Goal: Book appointment/travel/reservation

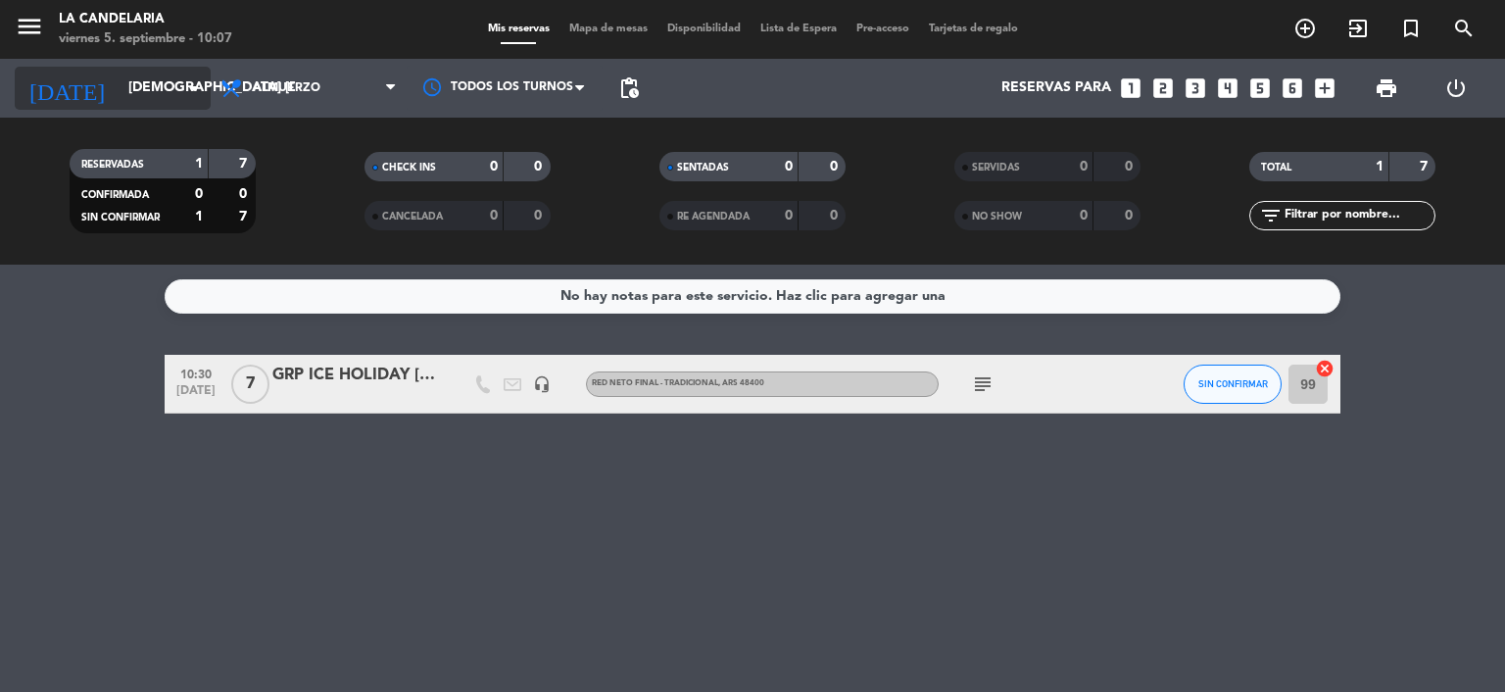
click at [192, 85] on icon "arrow_drop_down" at bounding box center [194, 88] width 24 height 24
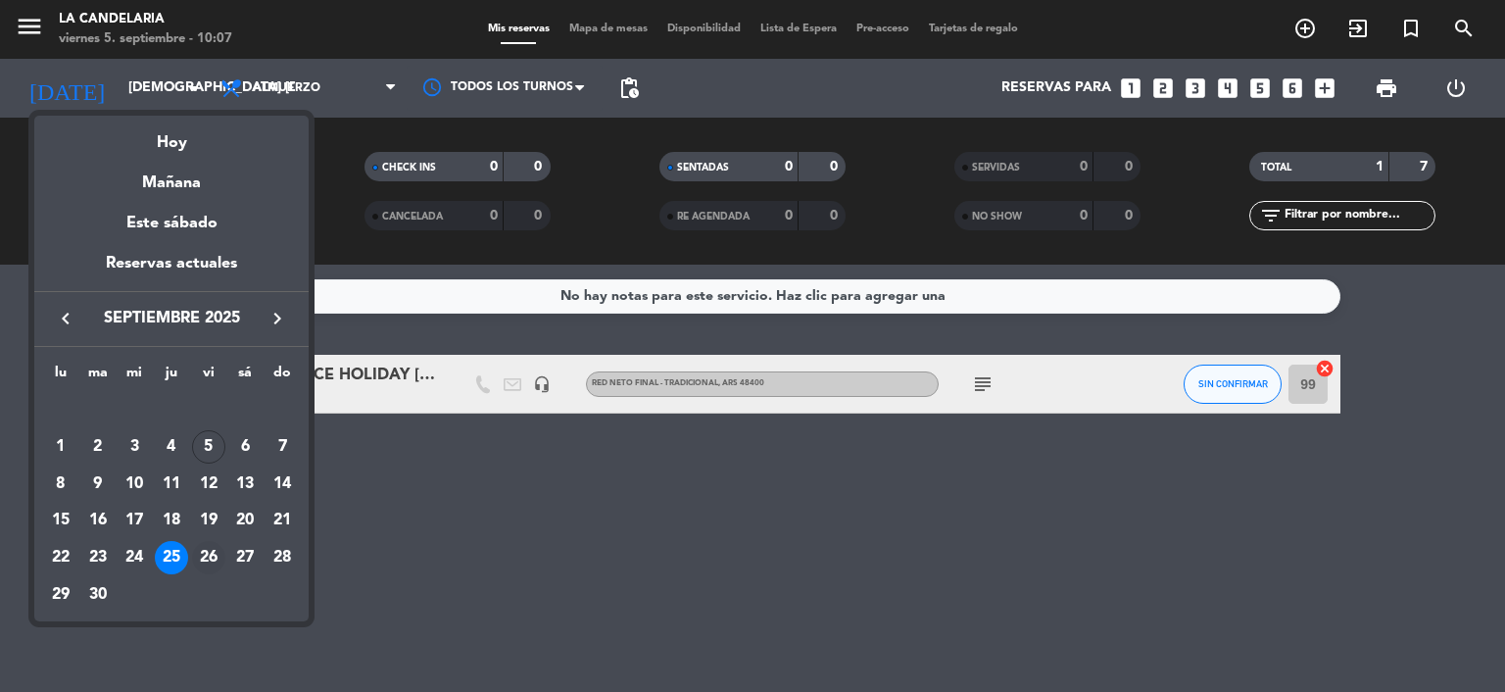
click at [208, 557] on div "26" at bounding box center [208, 557] width 33 height 33
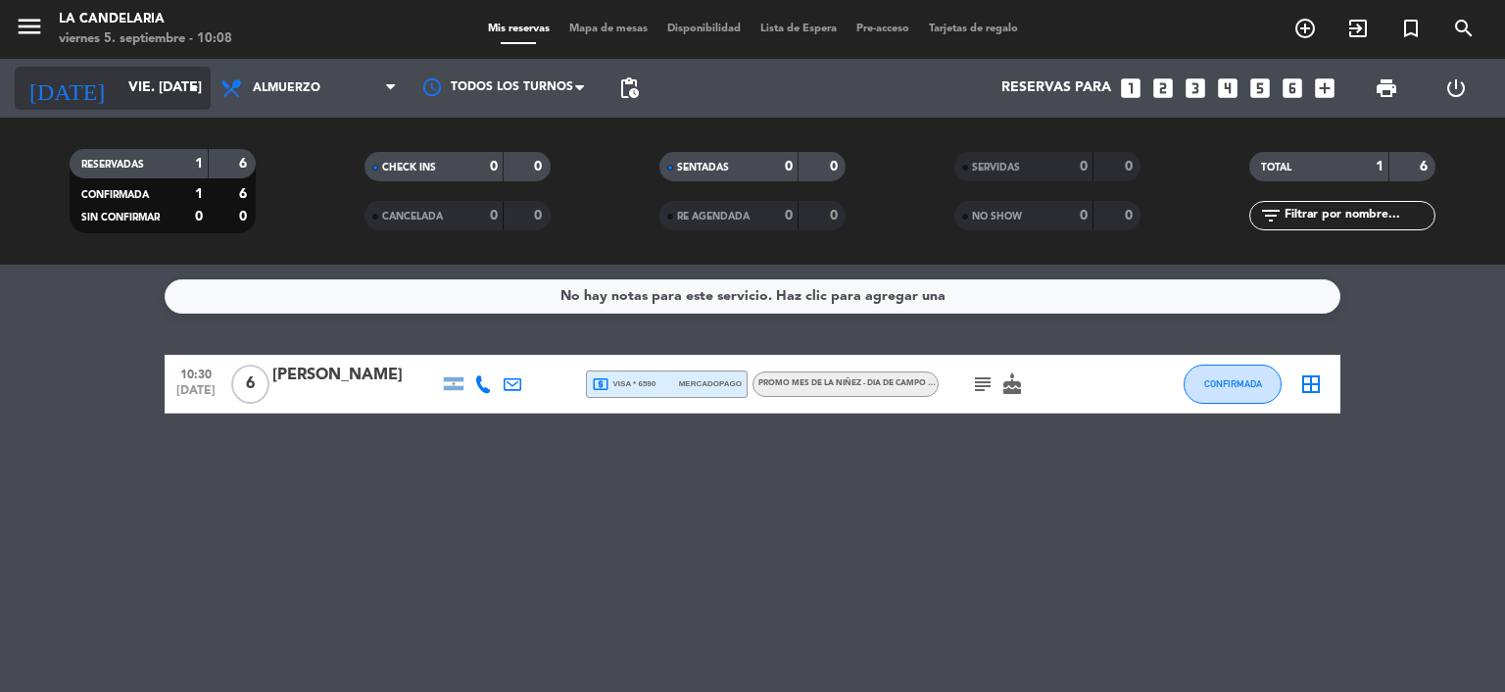
click at [128, 79] on input "vie. [DATE]" at bounding box center [212, 88] width 186 height 35
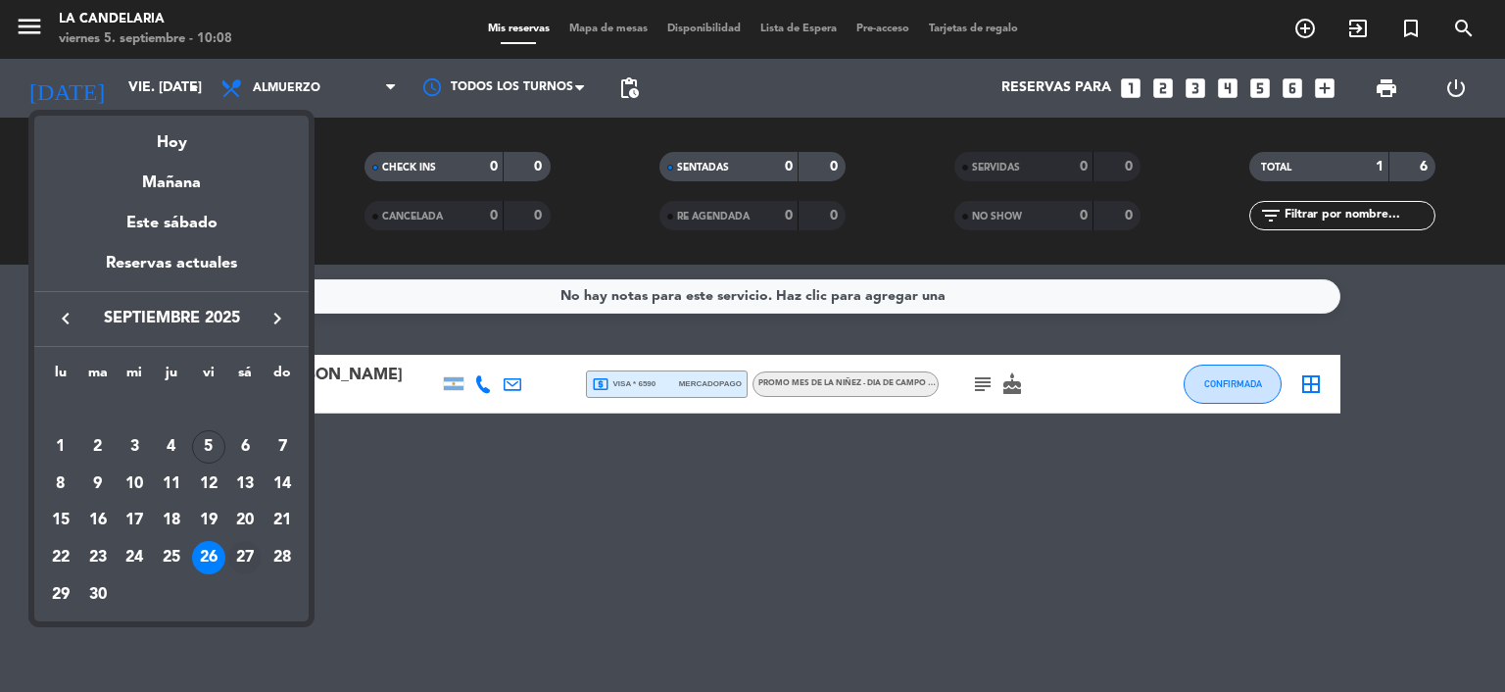
click at [242, 552] on div "27" at bounding box center [244, 557] width 33 height 33
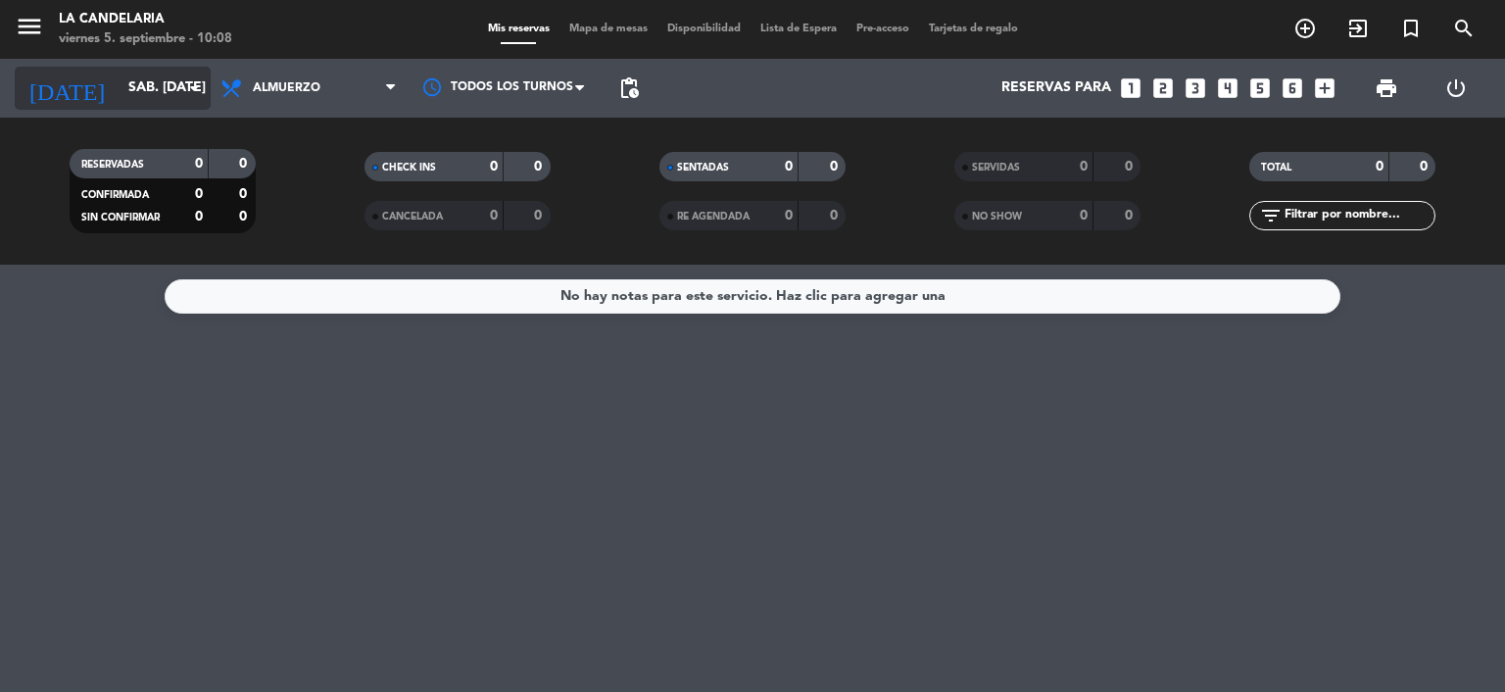
click at [149, 76] on input "sáb. [DATE]" at bounding box center [212, 88] width 186 height 35
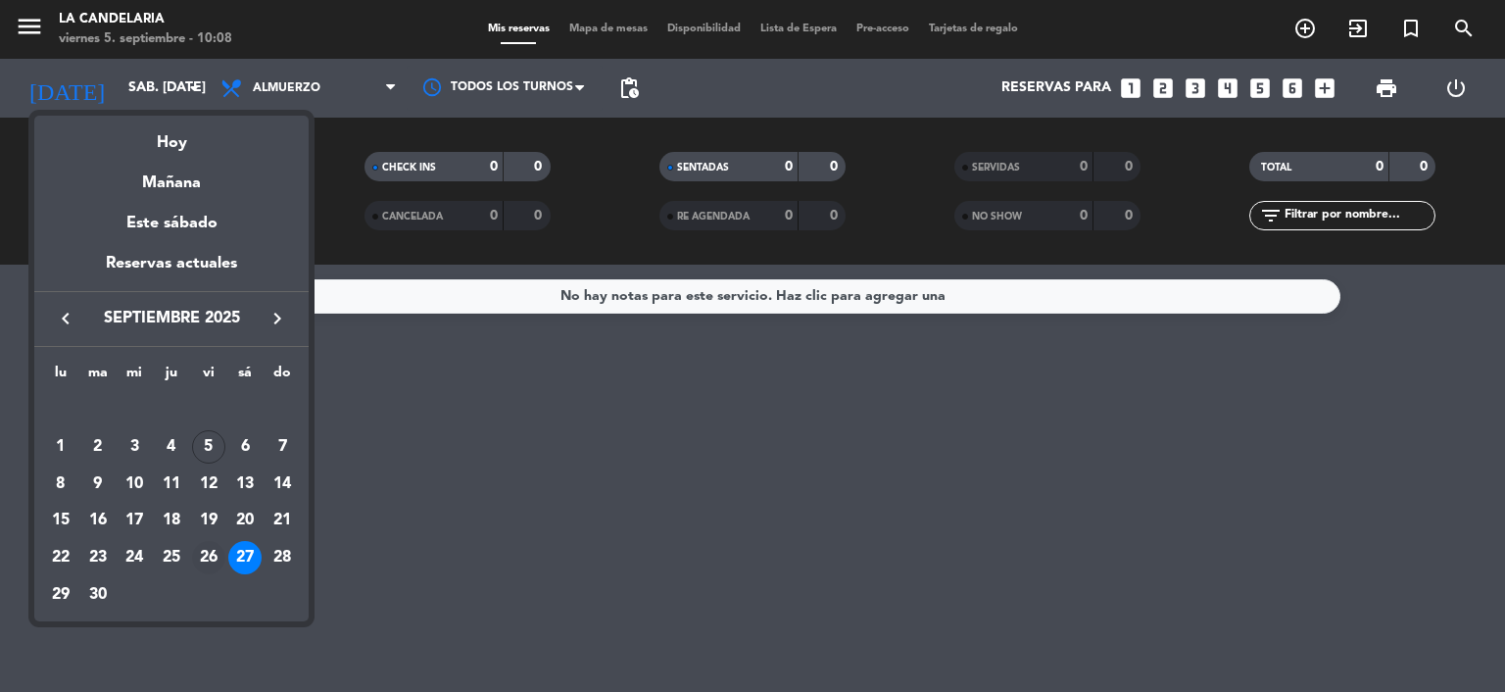
click at [200, 554] on div "26" at bounding box center [208, 557] width 33 height 33
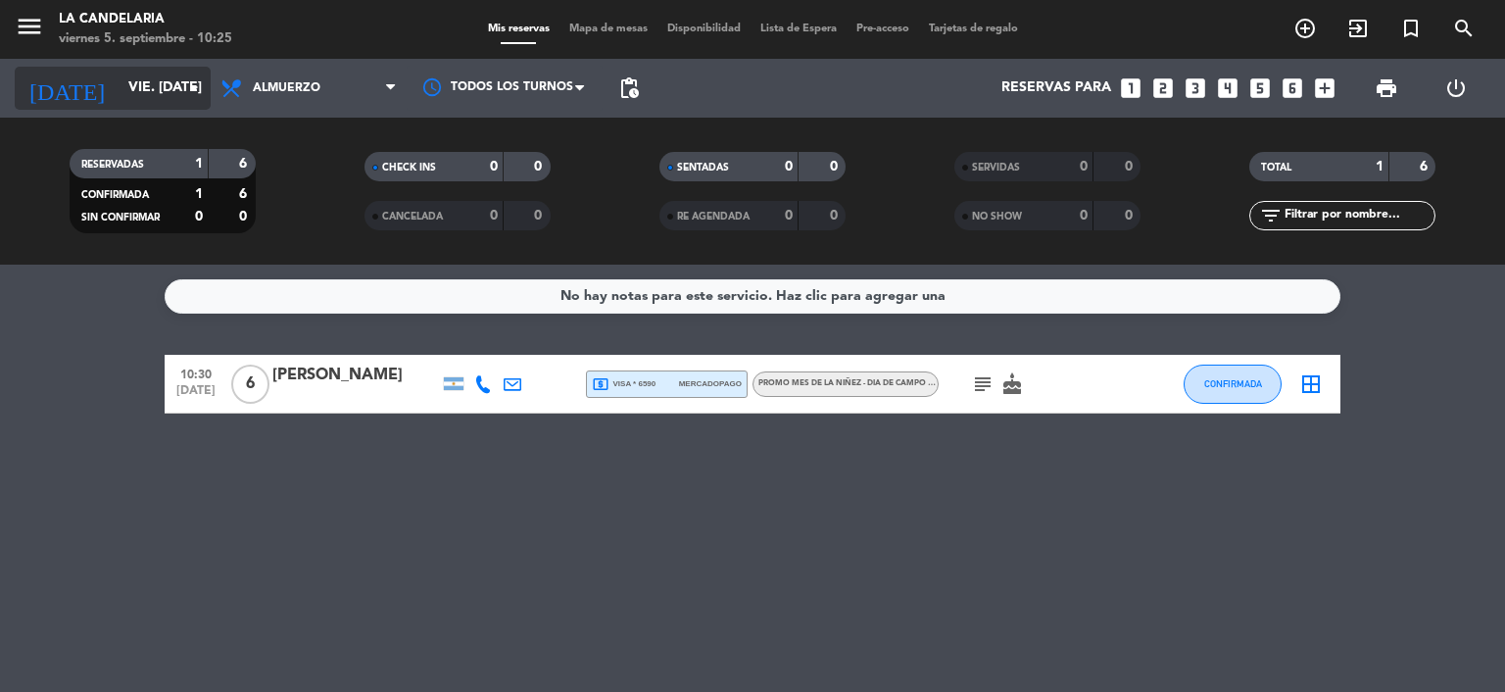
click at [159, 98] on input "vie. [DATE]" at bounding box center [212, 88] width 186 height 35
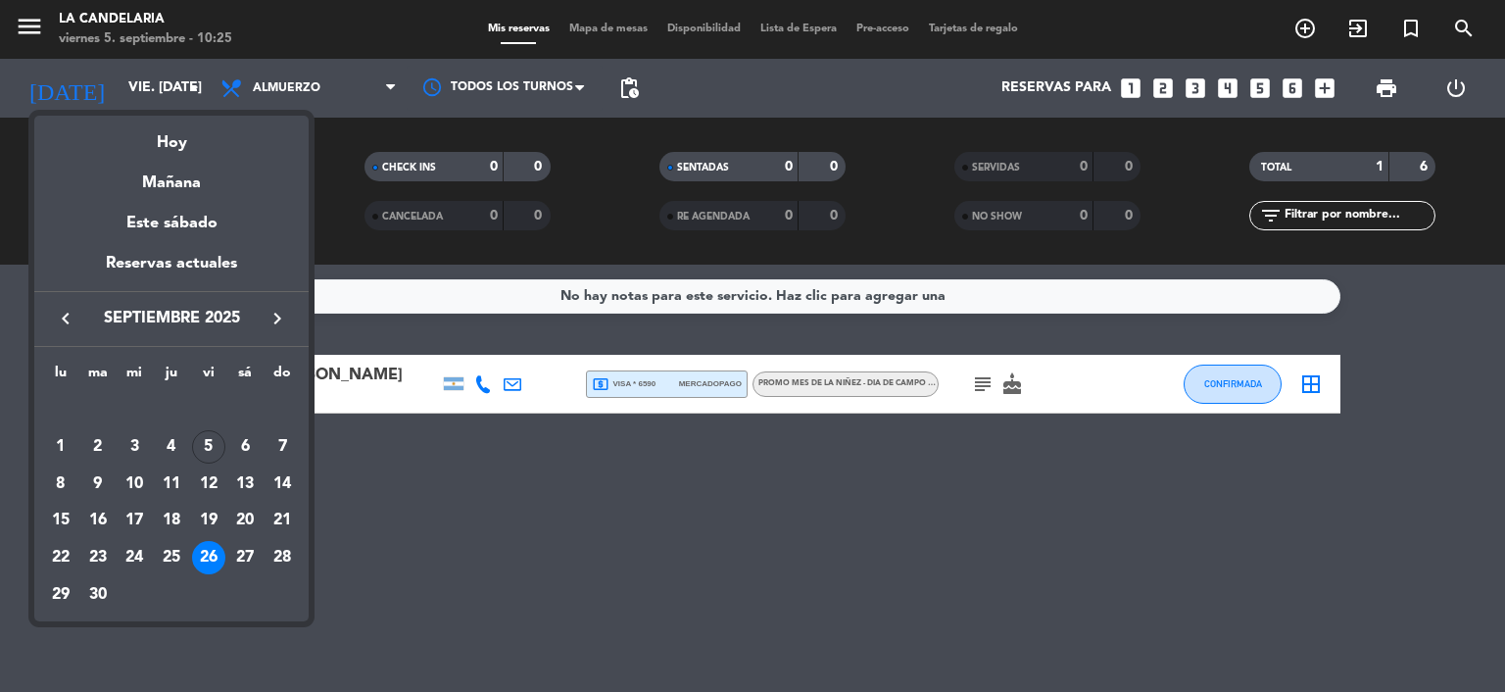
click at [263, 316] on button "keyboard_arrow_right" at bounding box center [277, 318] width 35 height 25
click at [206, 437] on div "5" at bounding box center [208, 446] width 33 height 33
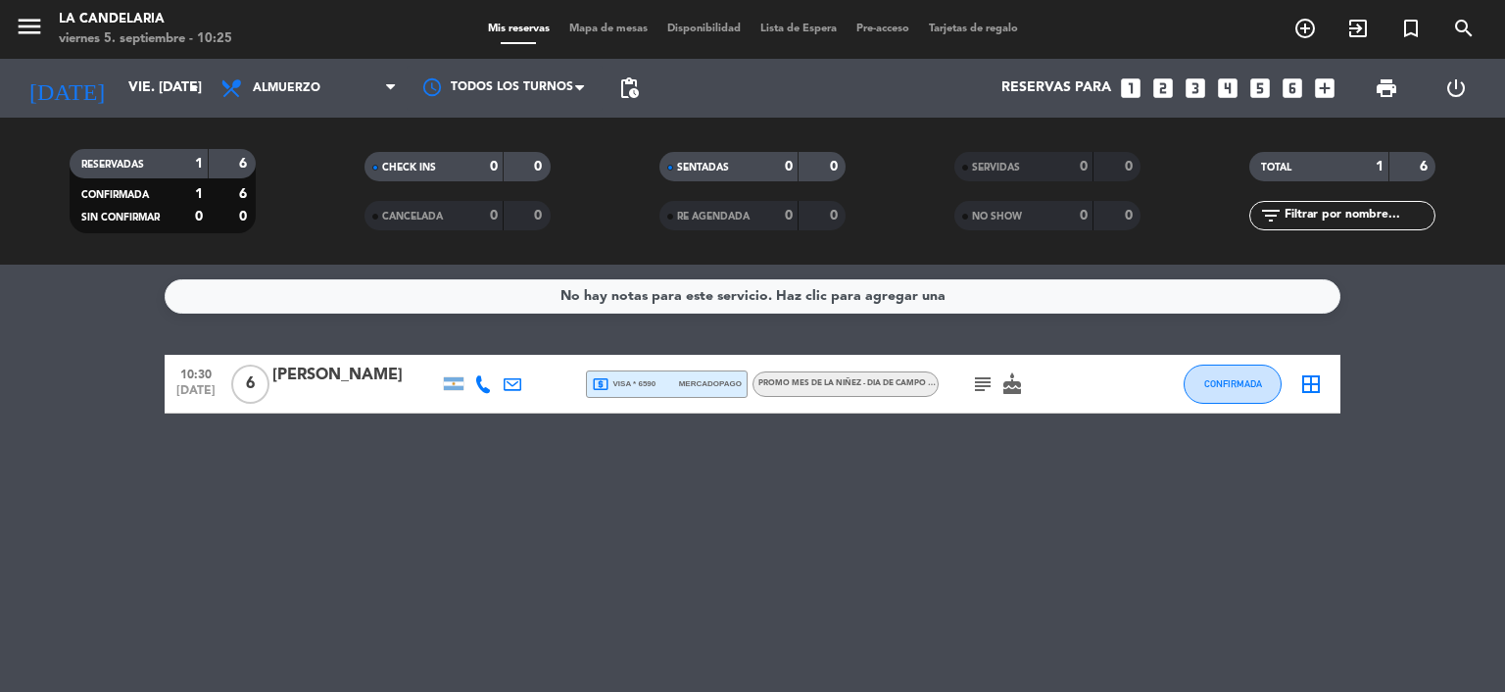
type input "vie. 5 dic."
